Goal: Find specific page/section: Find specific page/section

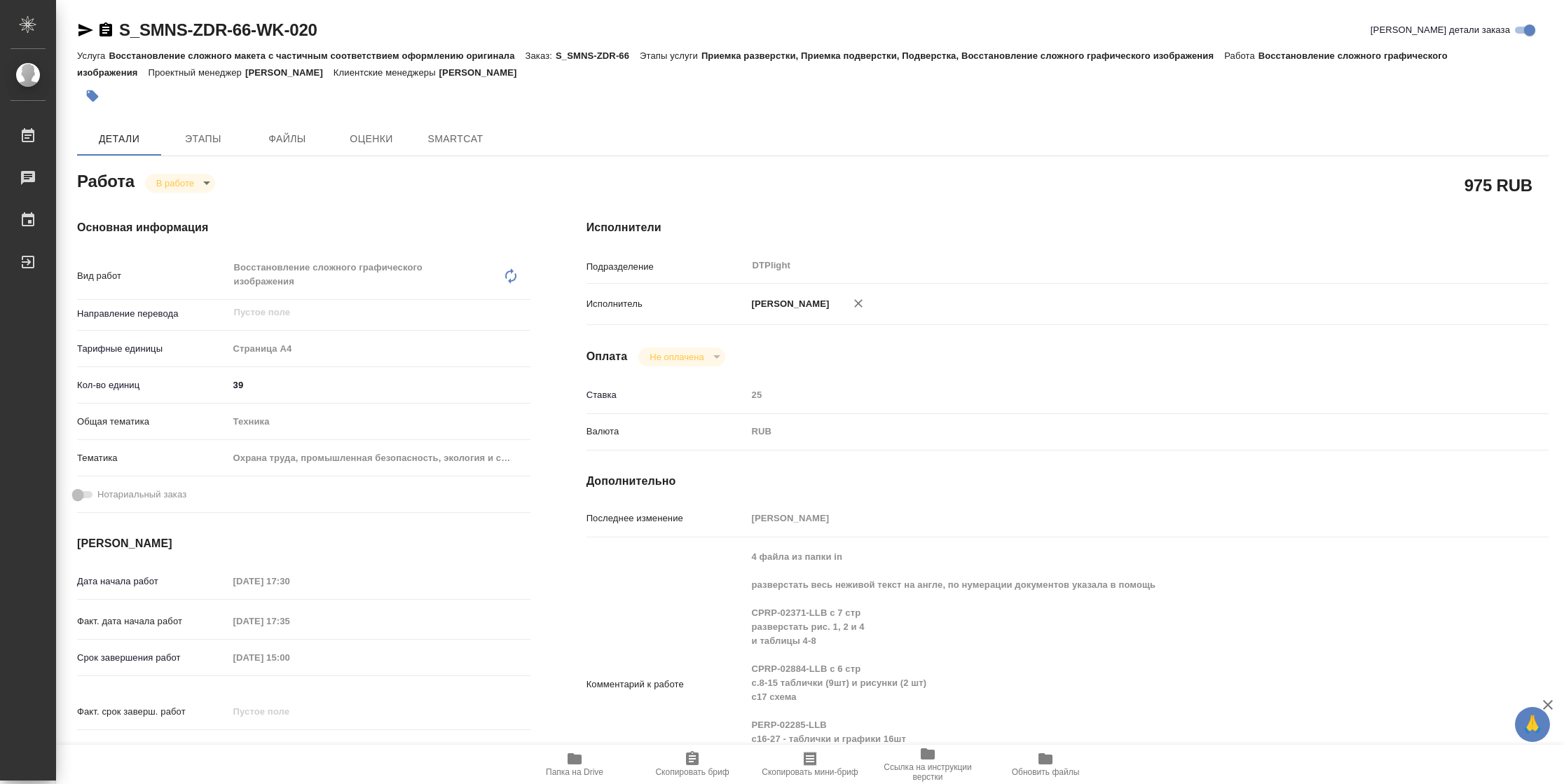
type textarea "x"
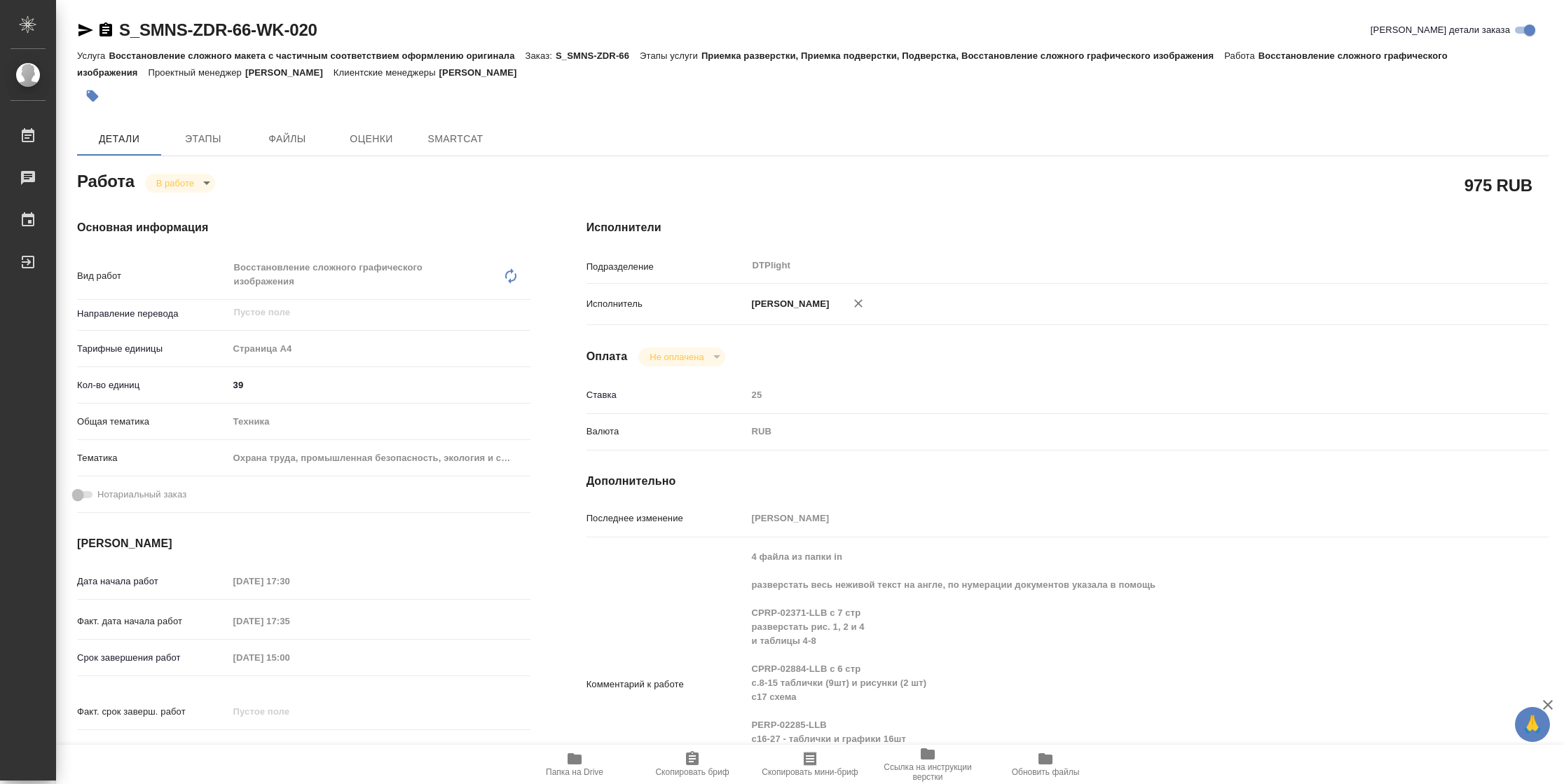
type textarea "x"
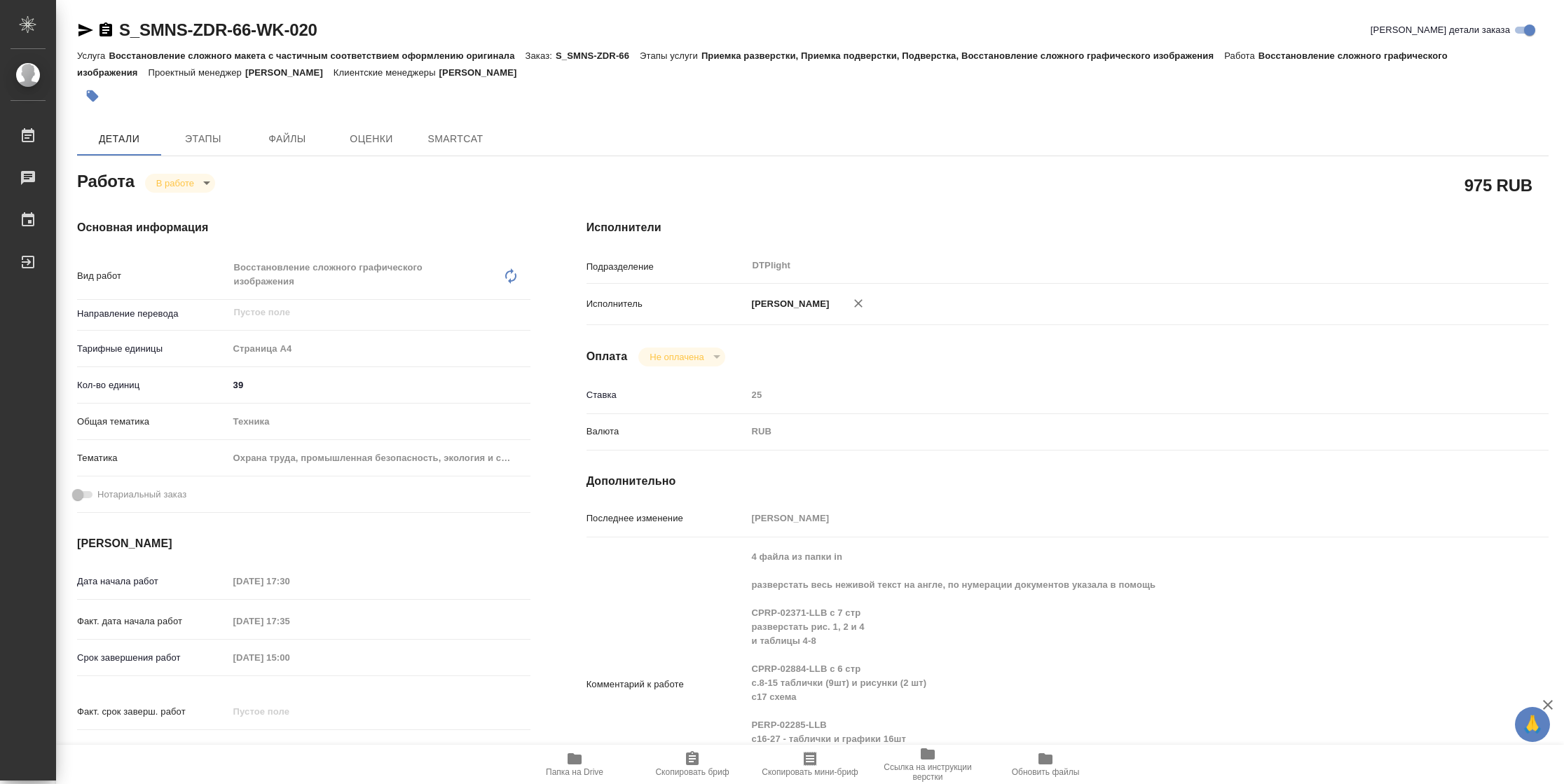
type textarea "x"
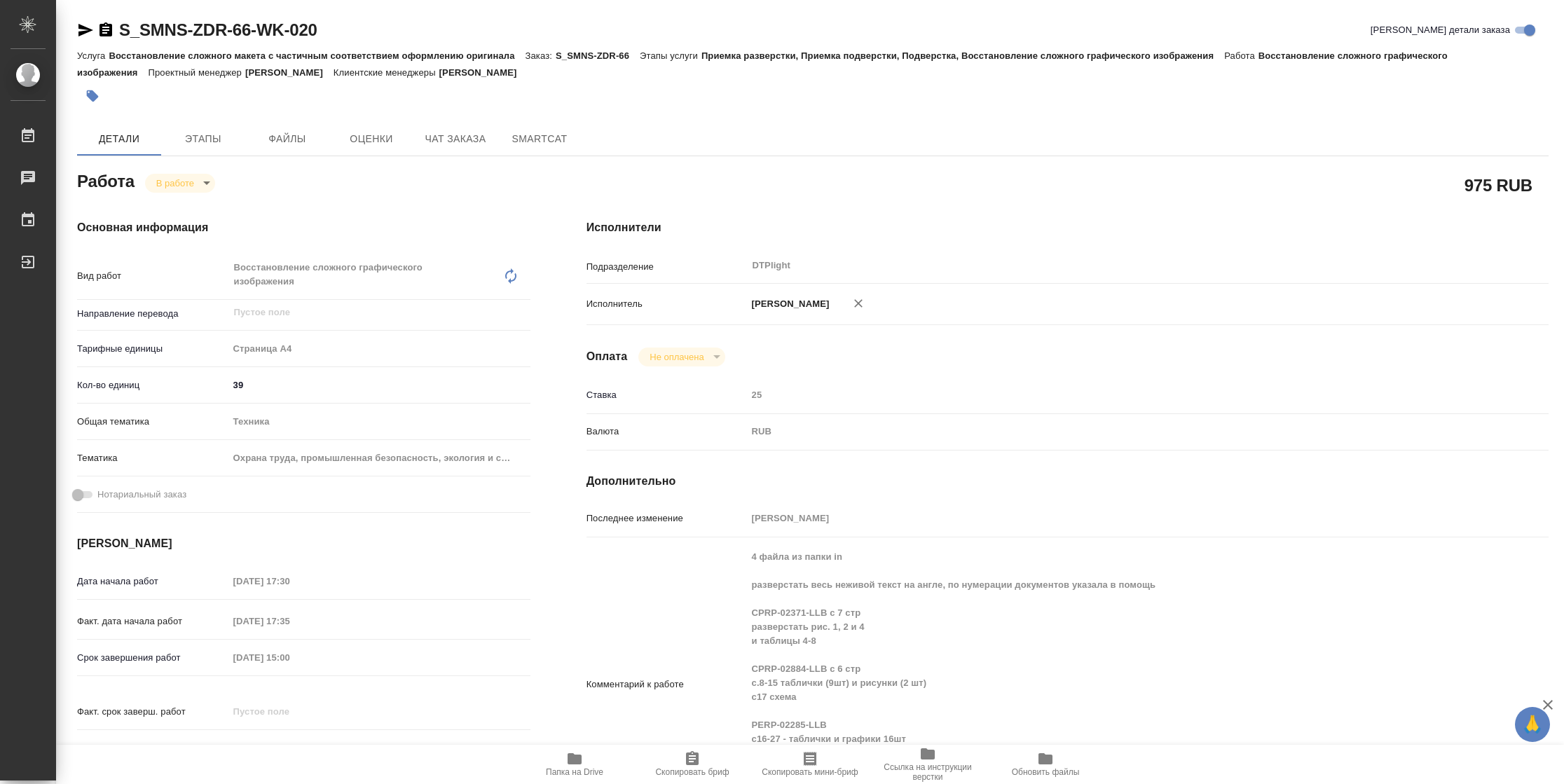
type textarea "x"
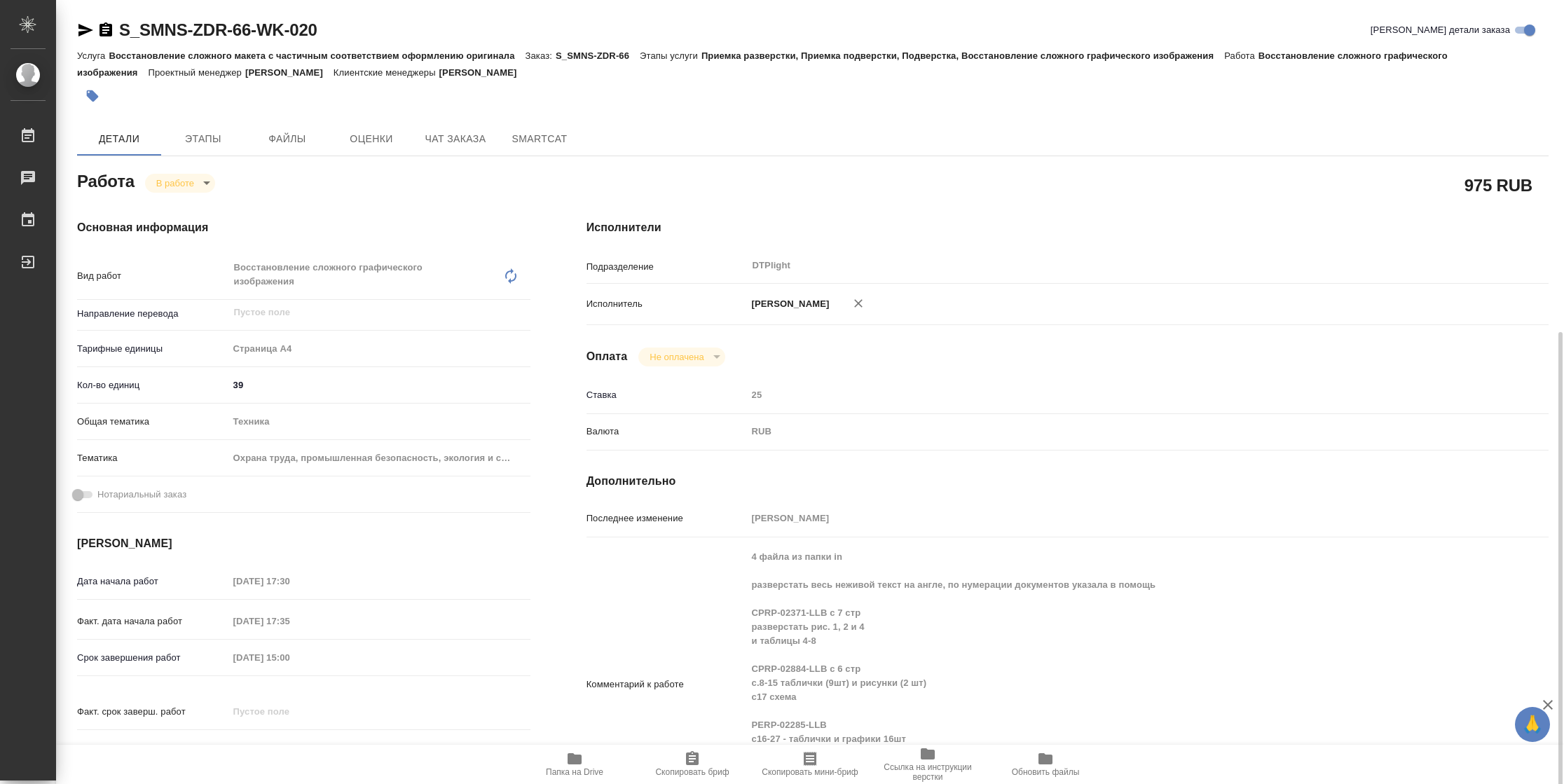
scroll to position [315, 0]
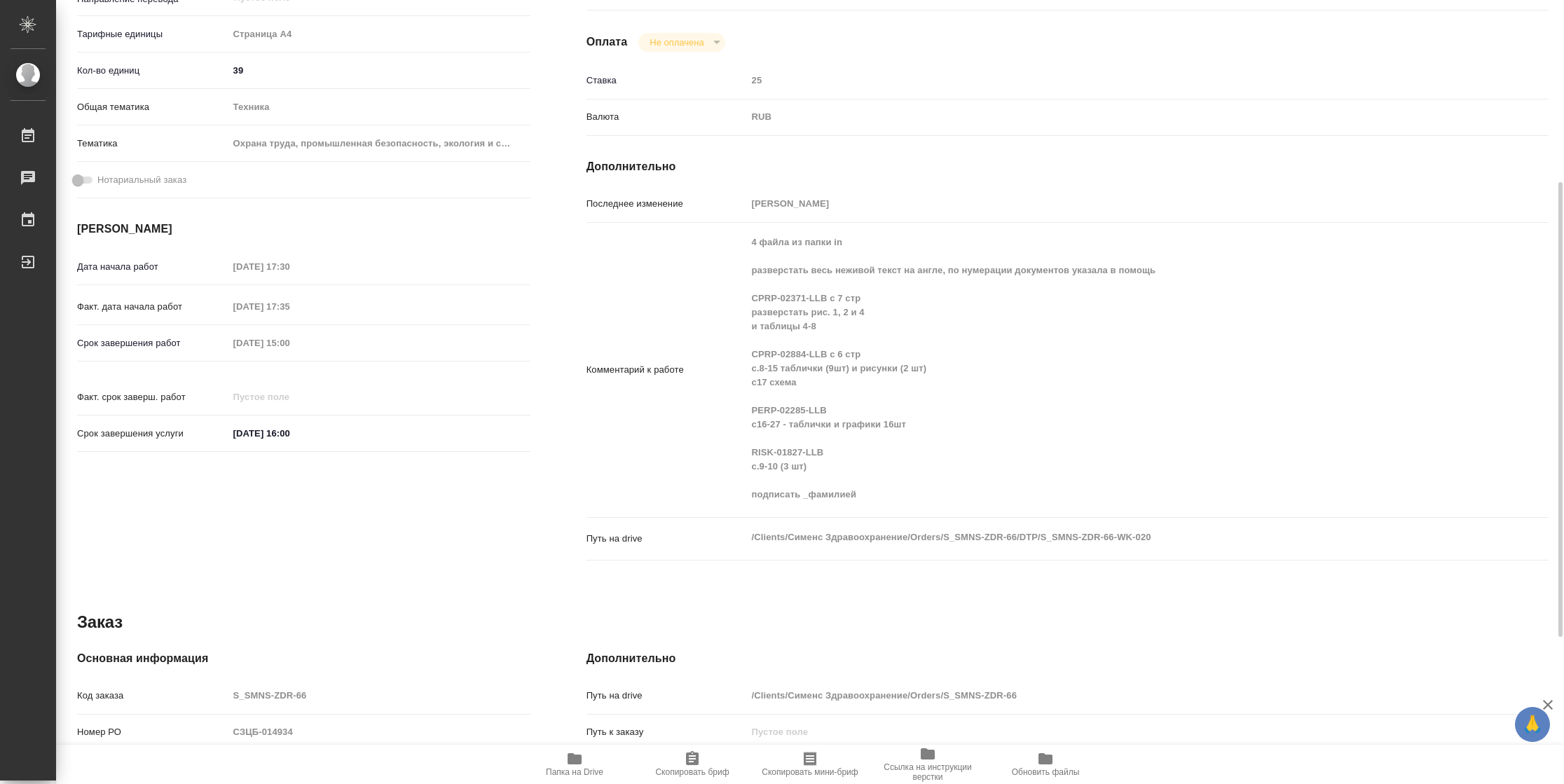
type textarea "x"
